Goal: Information Seeking & Learning: Learn about a topic

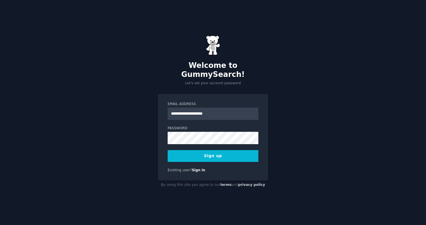
type input "**********"
click at [197, 155] on button "Sign up" at bounding box center [213, 156] width 91 height 12
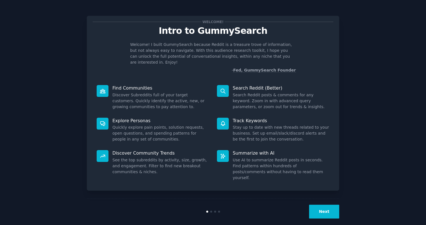
click at [333, 205] on button "Next" at bounding box center [324, 212] width 30 height 14
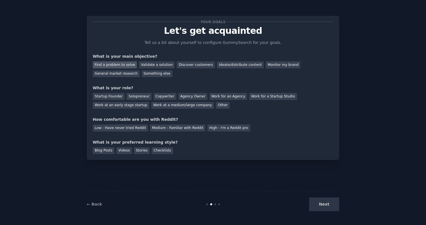
click at [115, 63] on div "Find a problem to solve" at bounding box center [115, 64] width 44 height 7
click at [146, 65] on div "Validate a solution" at bounding box center [157, 64] width 36 height 7
click at [217, 108] on div "Other" at bounding box center [223, 105] width 14 height 7
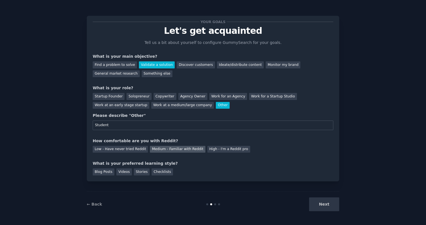
type input "Student"
click at [190, 151] on div "Medium - Familiar with Reddit" at bounding box center [177, 149] width 55 height 7
click at [143, 174] on div "Stories" at bounding box center [142, 171] width 16 height 7
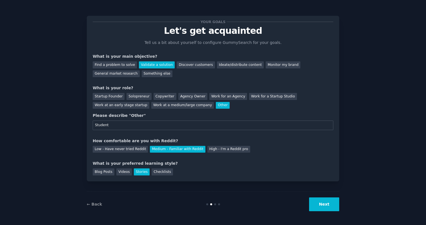
click at [326, 211] on button "Next" at bounding box center [324, 204] width 30 height 14
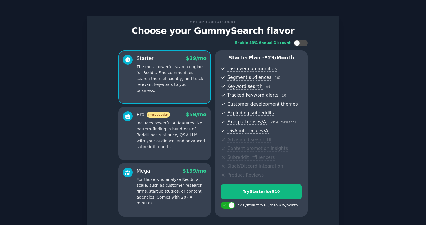
scroll to position [45, 0]
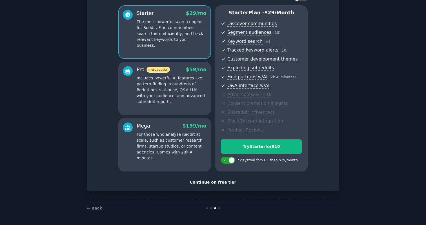
click at [229, 184] on div "Continue on free tier" at bounding box center [213, 182] width 240 height 6
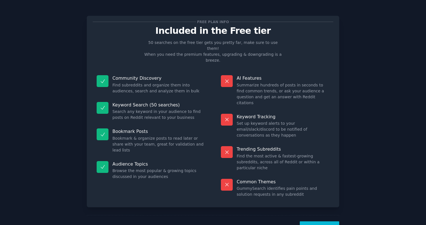
click at [321, 221] on button "Let's Go!" at bounding box center [319, 228] width 39 height 14
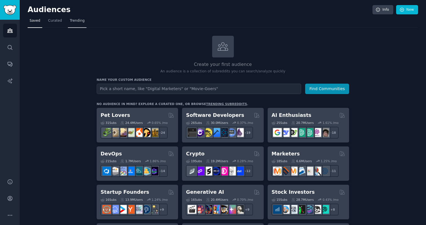
click at [80, 21] on span "Trending" at bounding box center [77, 20] width 15 height 5
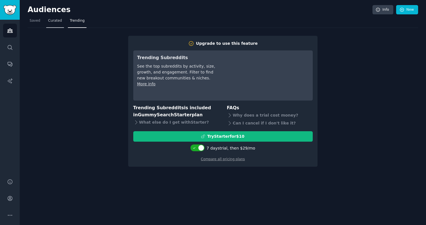
click at [52, 23] on link "Curated" at bounding box center [55, 22] width 18 height 12
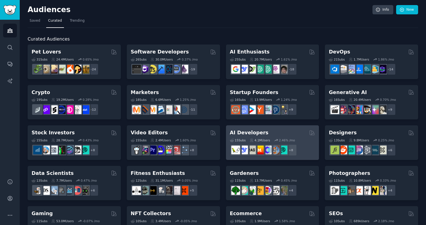
click at [256, 130] on h2 "AI Developers" at bounding box center [249, 132] width 39 height 7
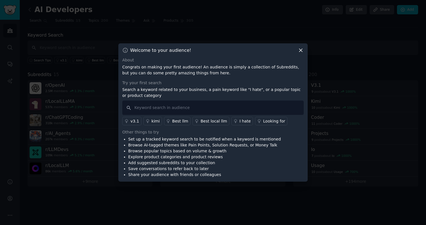
click at [299, 50] on icon at bounding box center [301, 50] width 6 height 6
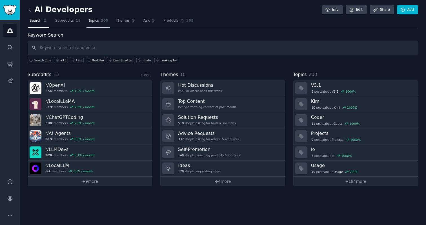
click at [91, 23] on link "Topics 200" at bounding box center [98, 22] width 24 height 12
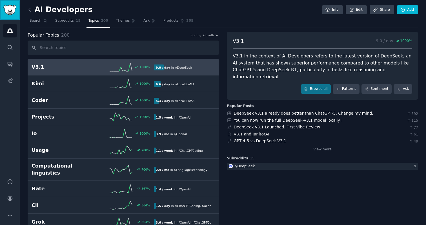
click at [10, 12] on img "Sidebar" at bounding box center [9, 10] width 13 height 10
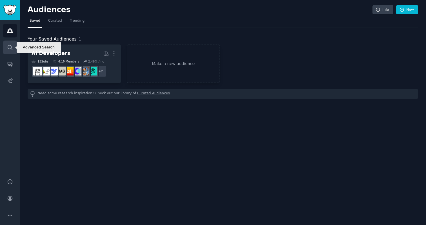
click at [11, 46] on icon "Sidebar" at bounding box center [10, 47] width 6 height 6
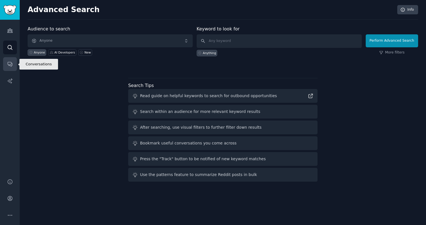
click at [11, 62] on icon "Sidebar" at bounding box center [10, 64] width 6 height 6
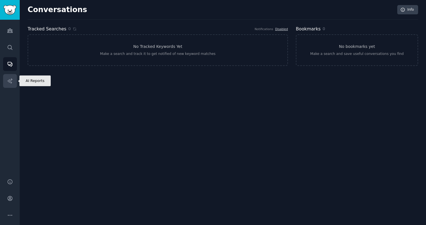
click at [11, 77] on link "AI Reports" at bounding box center [10, 81] width 14 height 14
